Goal: Register for event/course

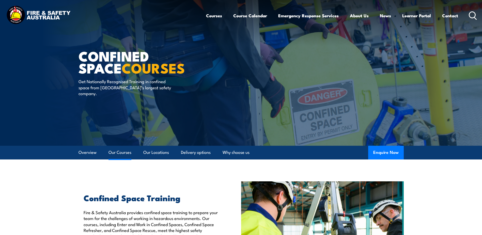
click at [124, 153] on link "Our Courses" at bounding box center [119, 151] width 23 height 13
click at [116, 152] on link "Our Courses" at bounding box center [119, 151] width 23 height 13
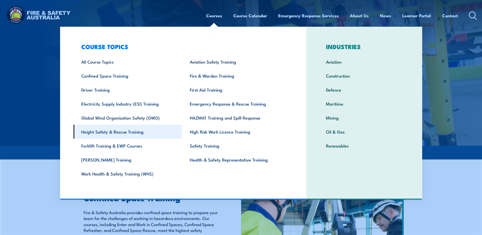
click at [134, 132] on link "Height Safety & Rescue Training" at bounding box center [127, 131] width 108 height 14
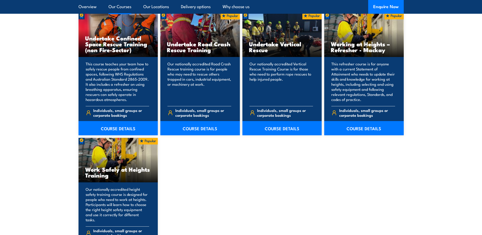
scroll to position [559, 0]
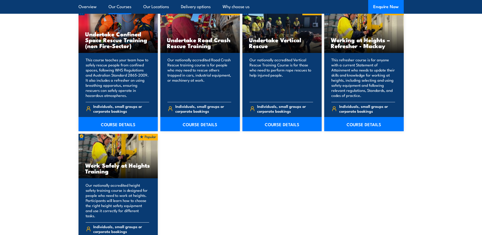
click at [84, 170] on div "Work Safely at Heights Training" at bounding box center [117, 156] width 79 height 44
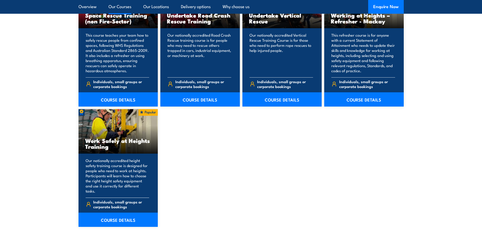
scroll to position [635, 0]
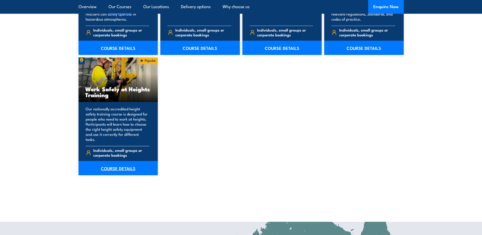
click at [102, 169] on link "COURSE DETAILS" at bounding box center [117, 168] width 79 height 14
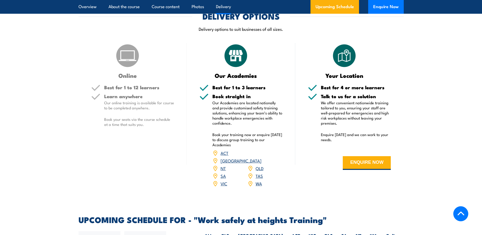
scroll to position [711, 0]
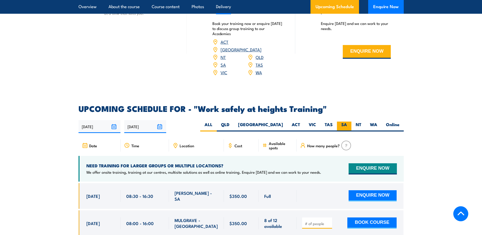
click at [347, 121] on label "SA" at bounding box center [344, 126] width 14 height 10
click at [347, 121] on input "SA" at bounding box center [348, 122] width 3 height 3
radio input "true"
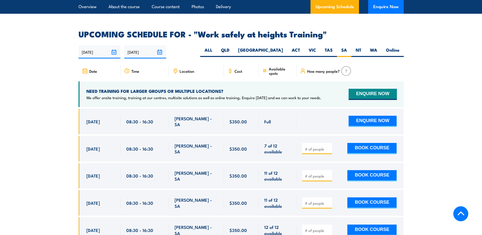
scroll to position [808, 0]
